Goal: Entertainment & Leisure: Consume media (video, audio)

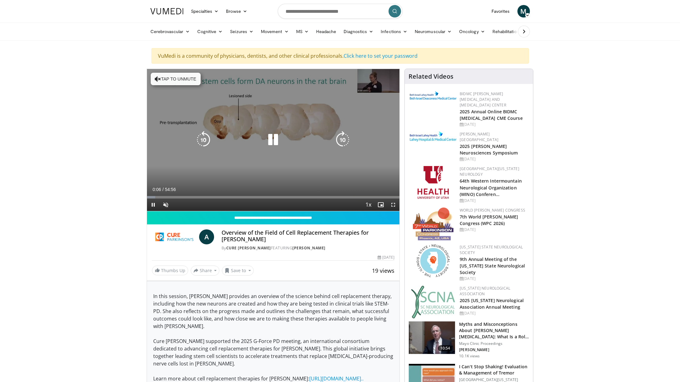
click at [269, 139] on icon "Video Player" at bounding box center [272, 139] width 17 height 17
click at [269, 141] on icon "Video Player" at bounding box center [272, 139] width 17 height 17
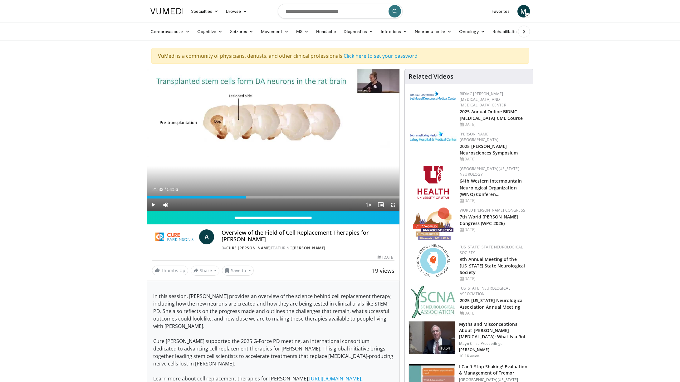
drag, startPoint x: 151, startPoint y: 198, endPoint x: 246, endPoint y: 199, distance: 95.2
click at [246, 199] on div "Current Time 21:33 / Duration 54:56 Play Skip Backward Skip Forward Mute 0% Loa…" at bounding box center [273, 204] width 253 height 12
click at [210, 197] on div "Progress Bar" at bounding box center [210, 197] width 1 height 2
drag, startPoint x: 245, startPoint y: 198, endPoint x: 264, endPoint y: 195, distance: 19.3
click at [264, 195] on div "Loaded : 0.00% 25:34 25:34" at bounding box center [273, 195] width 253 height 6
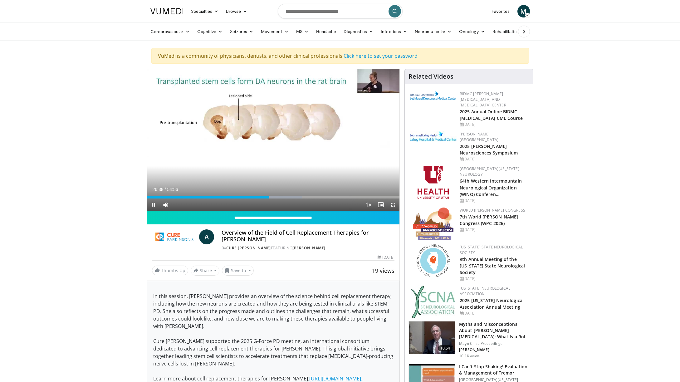
drag, startPoint x: 270, startPoint y: 199, endPoint x: 285, endPoint y: 200, distance: 14.7
click at [285, 200] on div "Current Time 26:38 / Duration 54:56 Pause Skip Backward Skip Forward Mute 0% Lo…" at bounding box center [273, 204] width 253 height 12
drag, startPoint x: 267, startPoint y: 198, endPoint x: 324, endPoint y: 196, distance: 56.5
click at [324, 196] on div "Loaded : 70.39% 38:31 38:31" at bounding box center [273, 197] width 253 height 2
drag, startPoint x: 350, startPoint y: 196, endPoint x: 372, endPoint y: 194, distance: 21.9
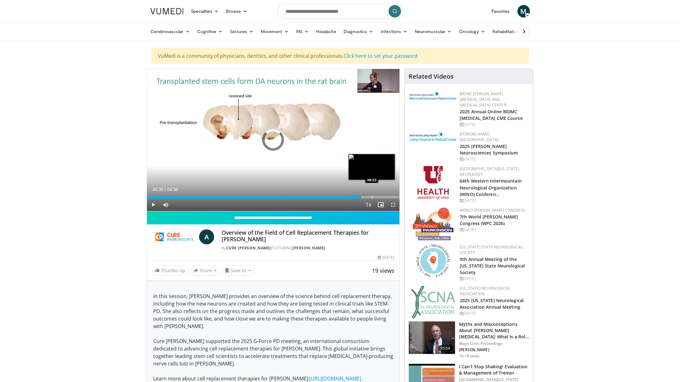
click at [372, 194] on div "Loaded : 0.00% 48:53 48:53" at bounding box center [273, 195] width 253 height 6
